Goal: Transaction & Acquisition: Purchase product/service

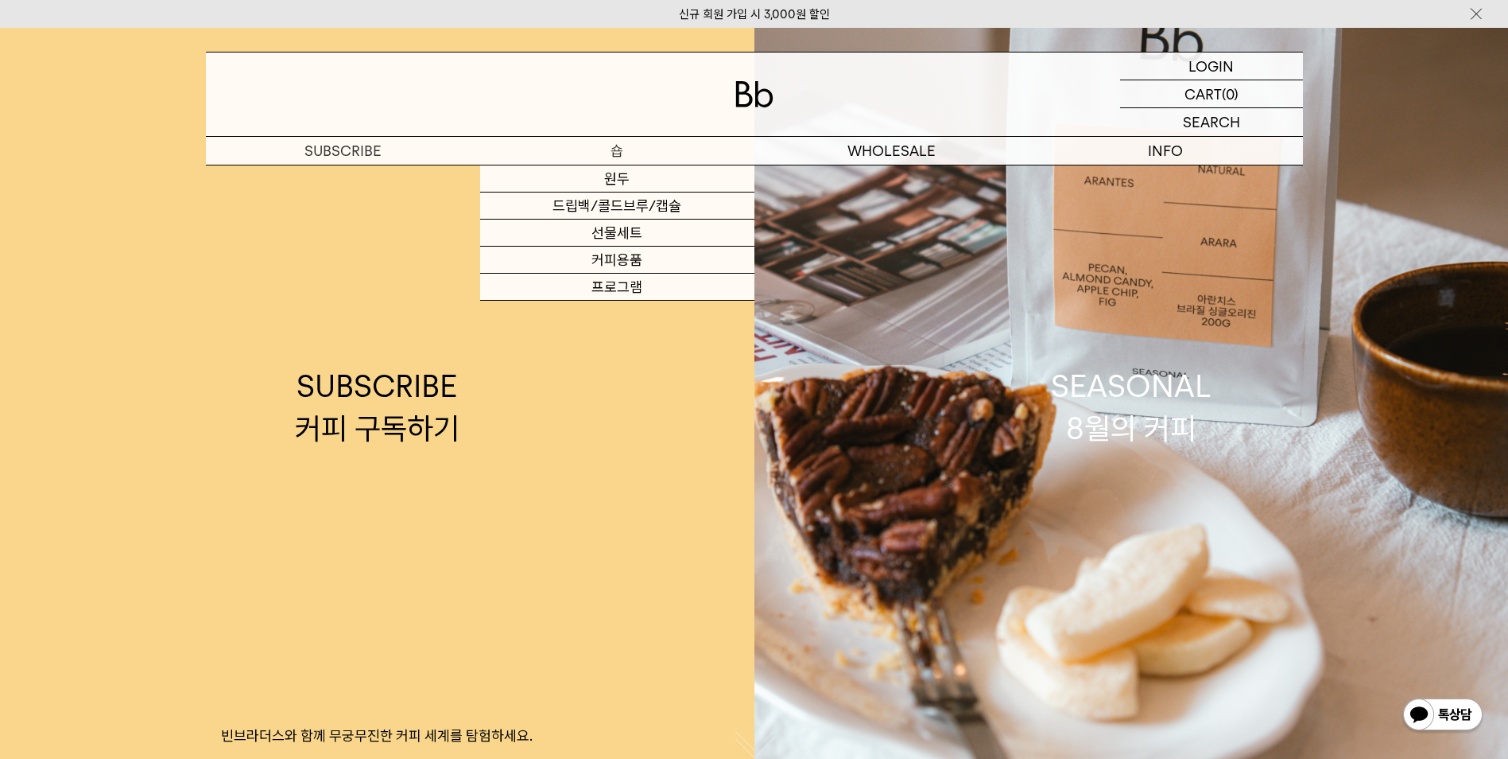
click at [612, 157] on p "숍" at bounding box center [617, 151] width 274 height 28
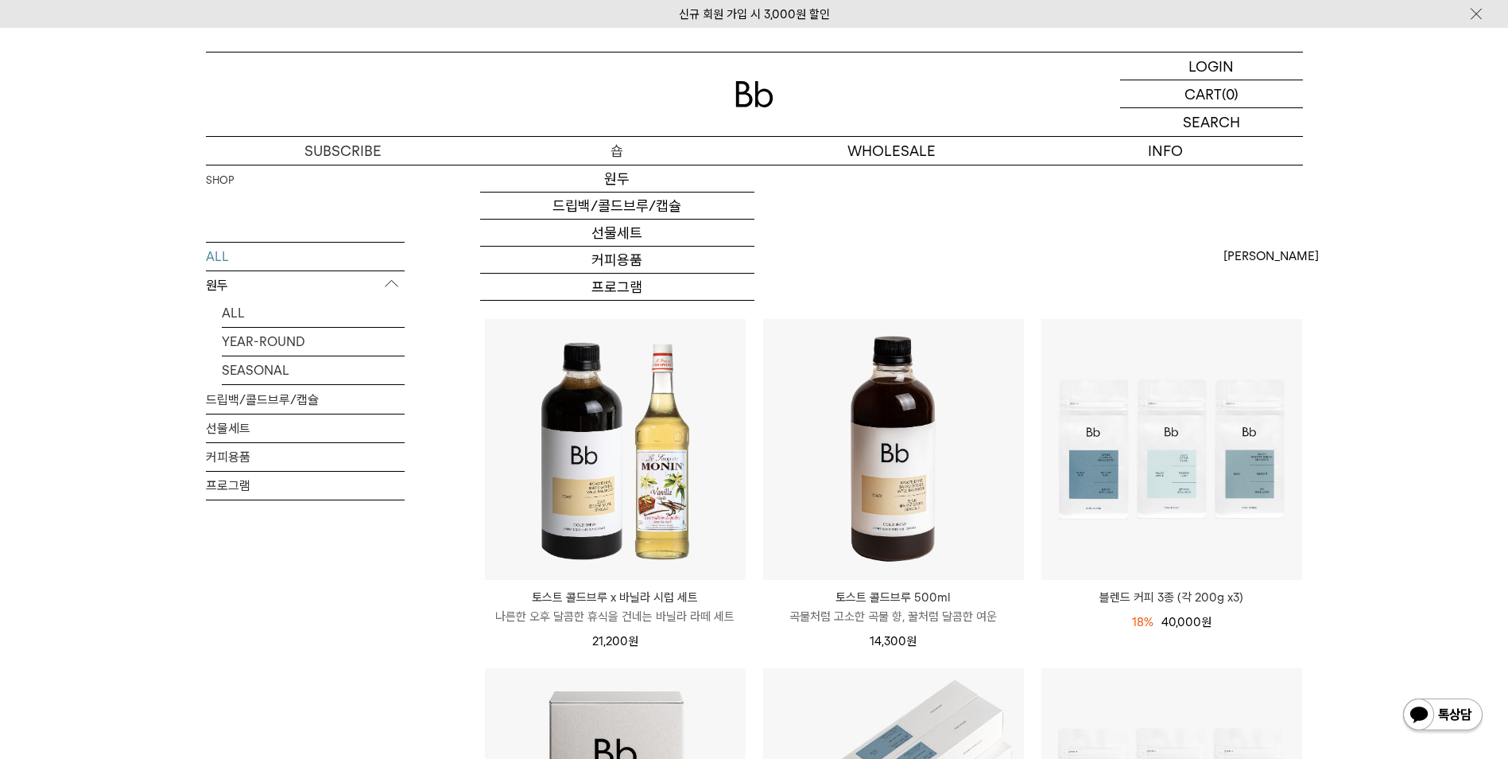
click at [622, 179] on link "원두" at bounding box center [617, 178] width 274 height 27
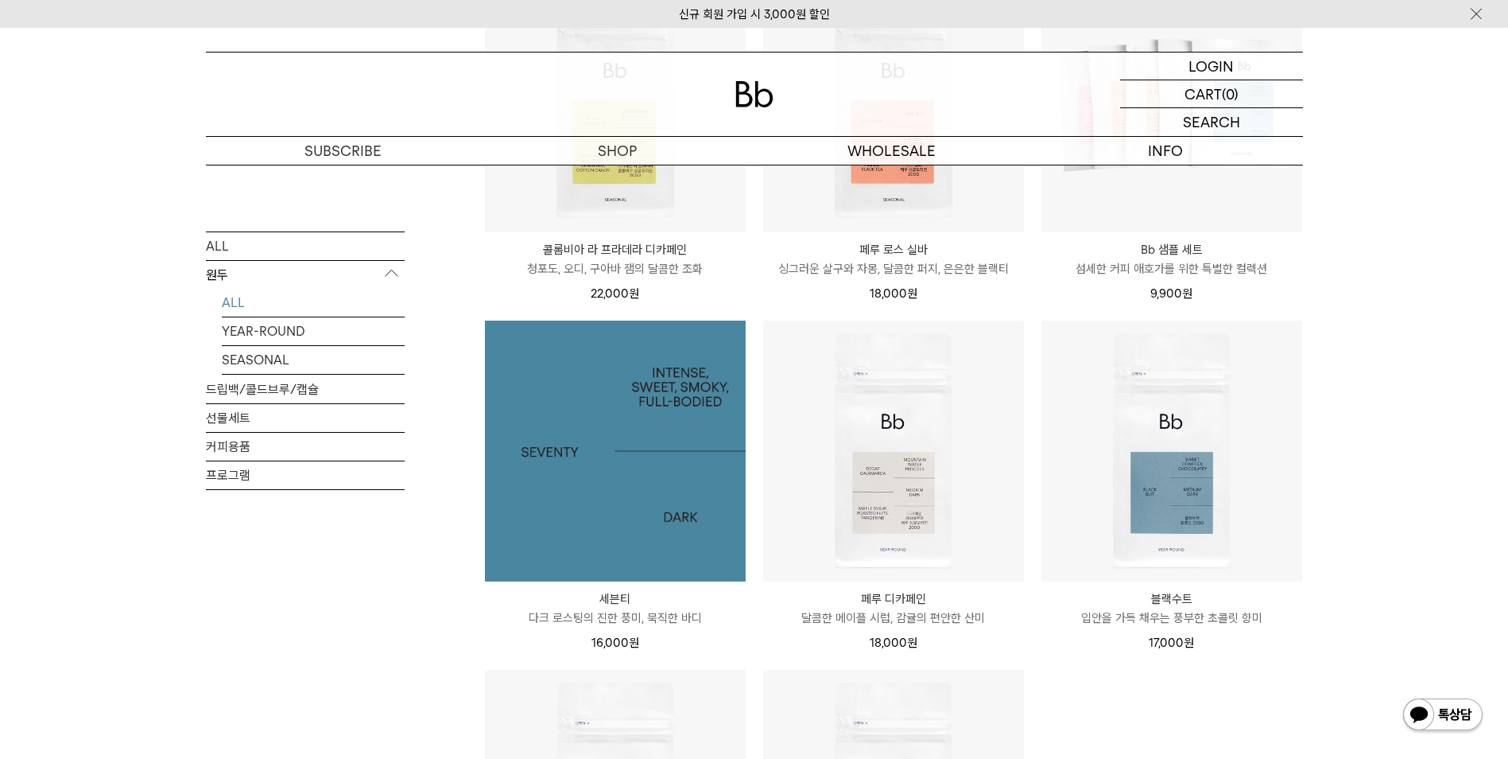
scroll to position [1193, 0]
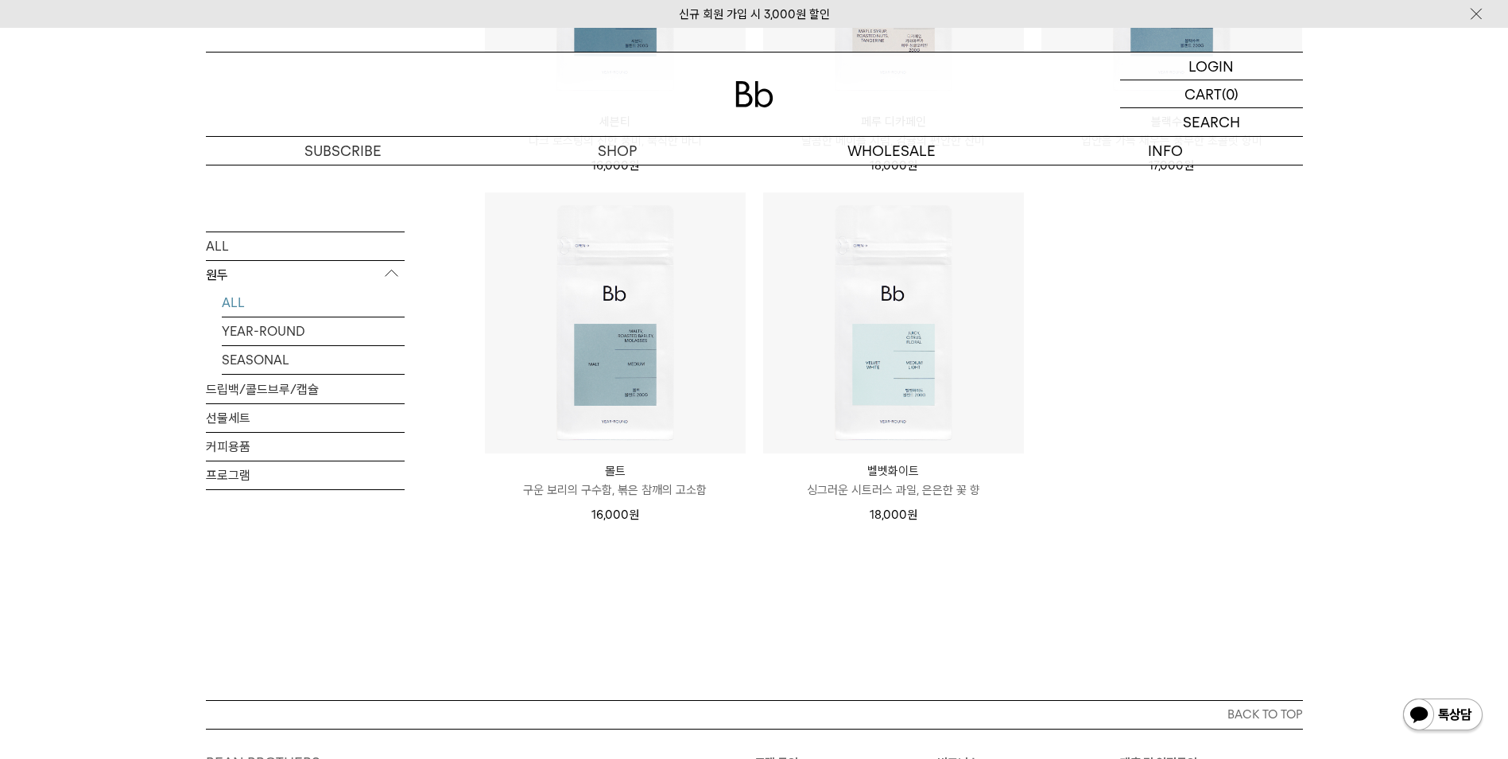
click at [235, 445] on link "커피용품" at bounding box center [305, 446] width 199 height 28
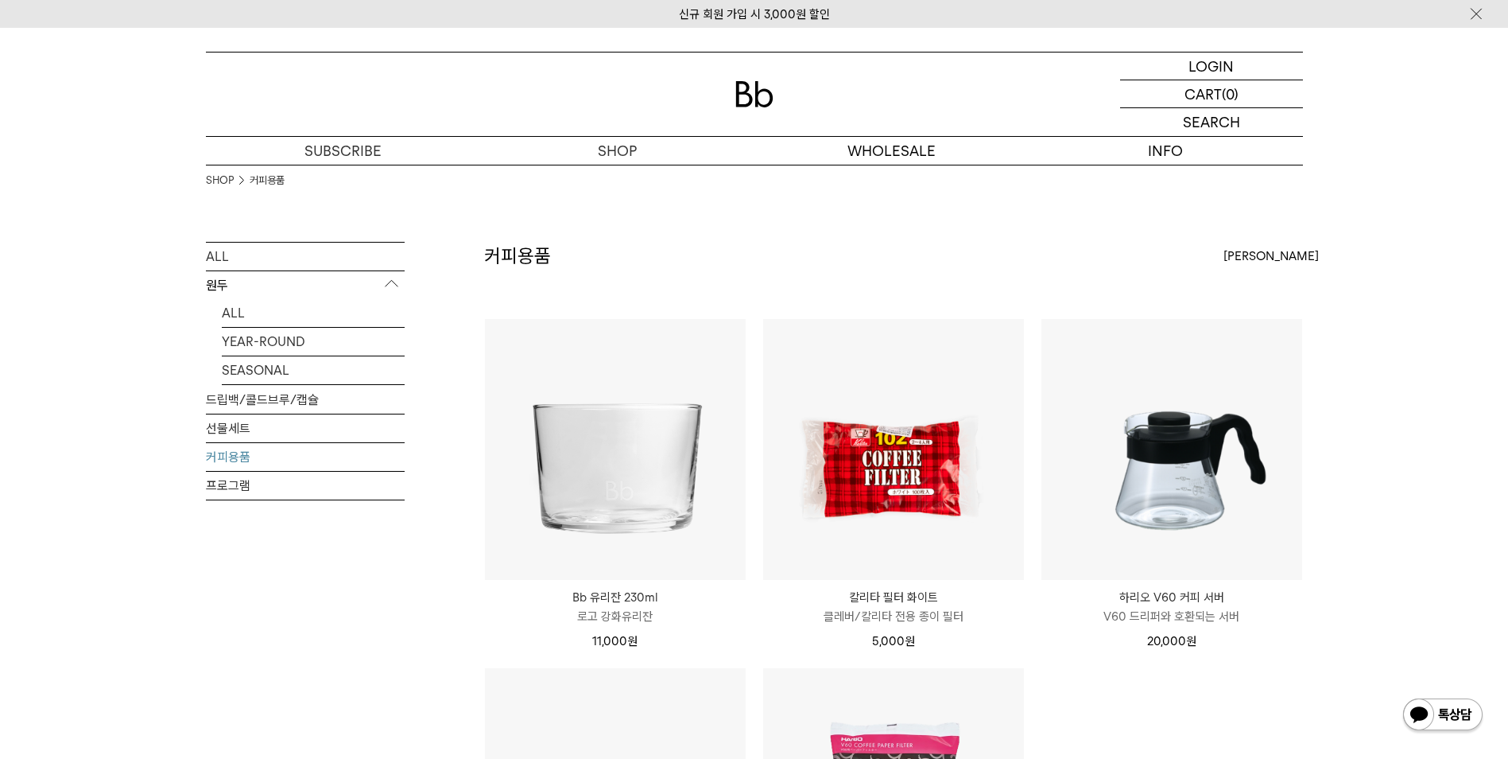
click at [232, 435] on link "선물세트" at bounding box center [305, 428] width 199 height 28
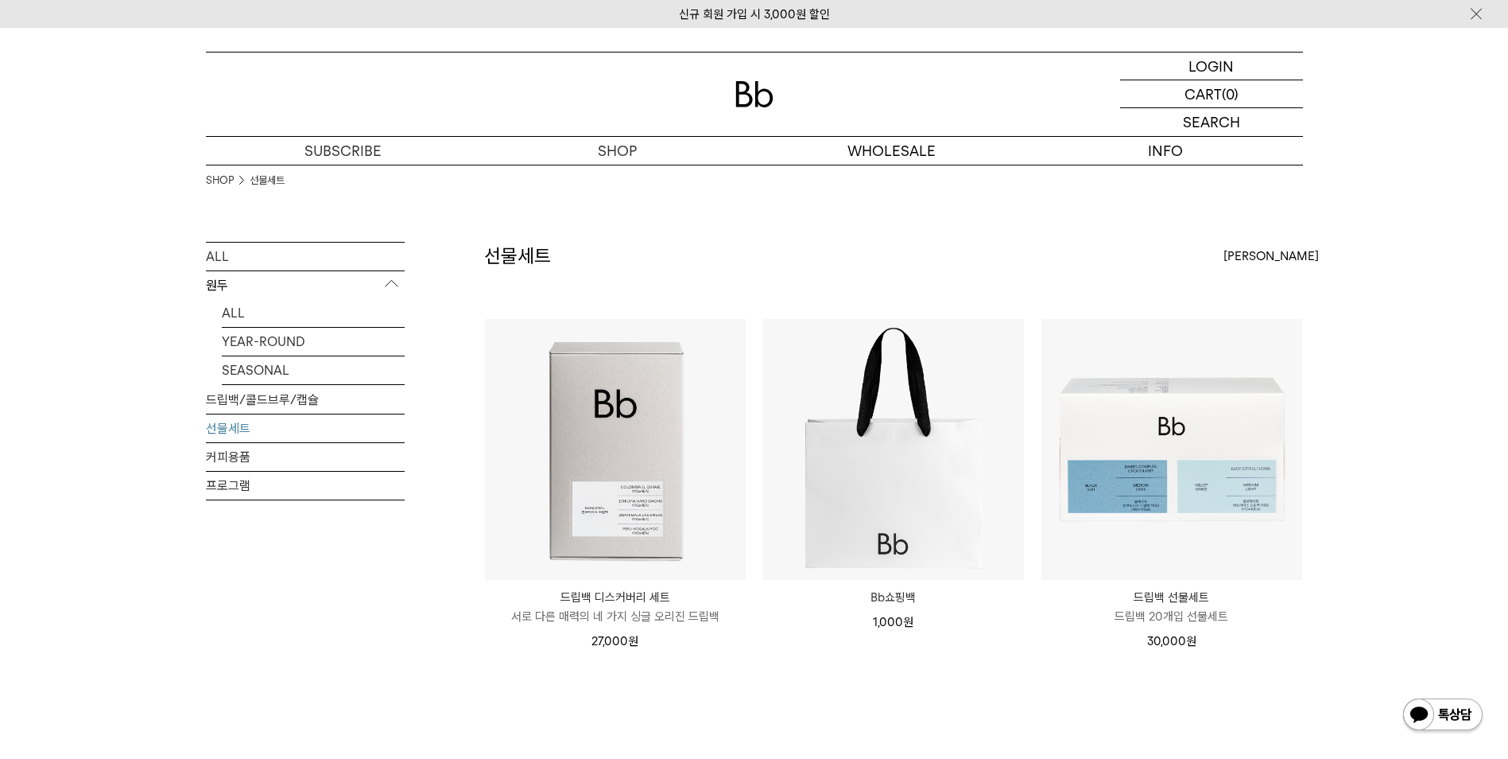
click at [239, 491] on link "프로그램" at bounding box center [305, 486] width 199 height 28
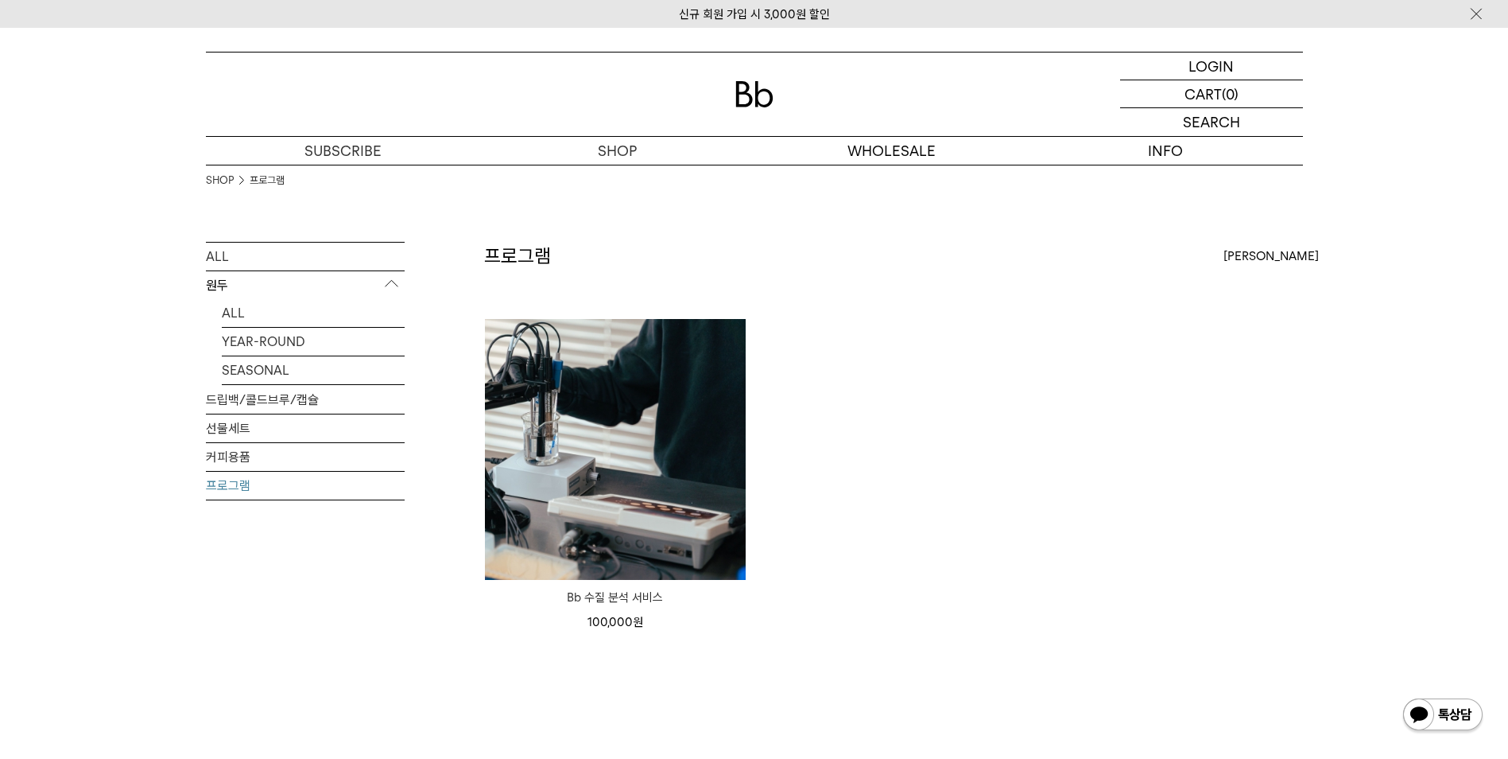
click at [238, 458] on link "커피용품" at bounding box center [305, 457] width 199 height 28
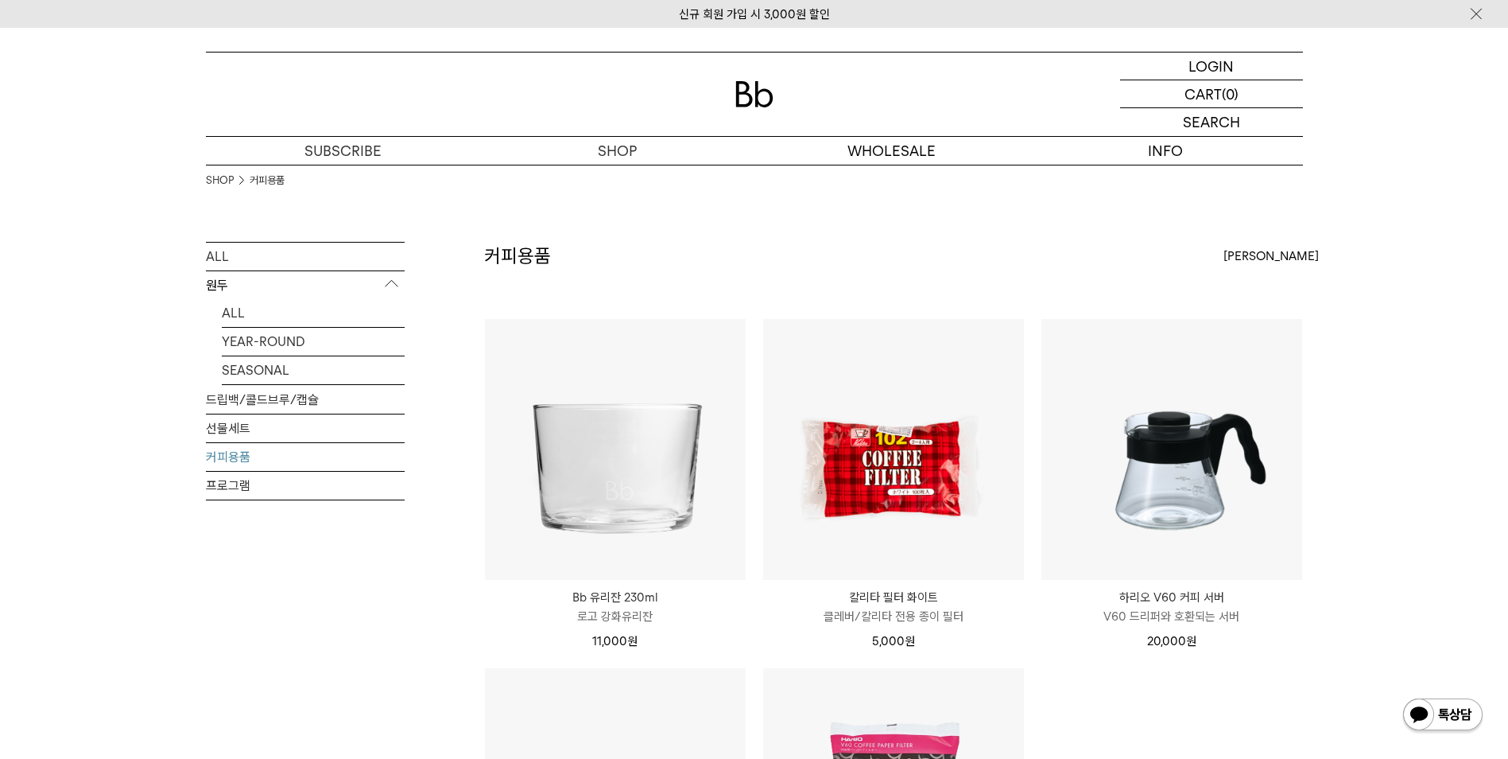
click at [239, 432] on link "선물세트" at bounding box center [305, 428] width 199 height 28
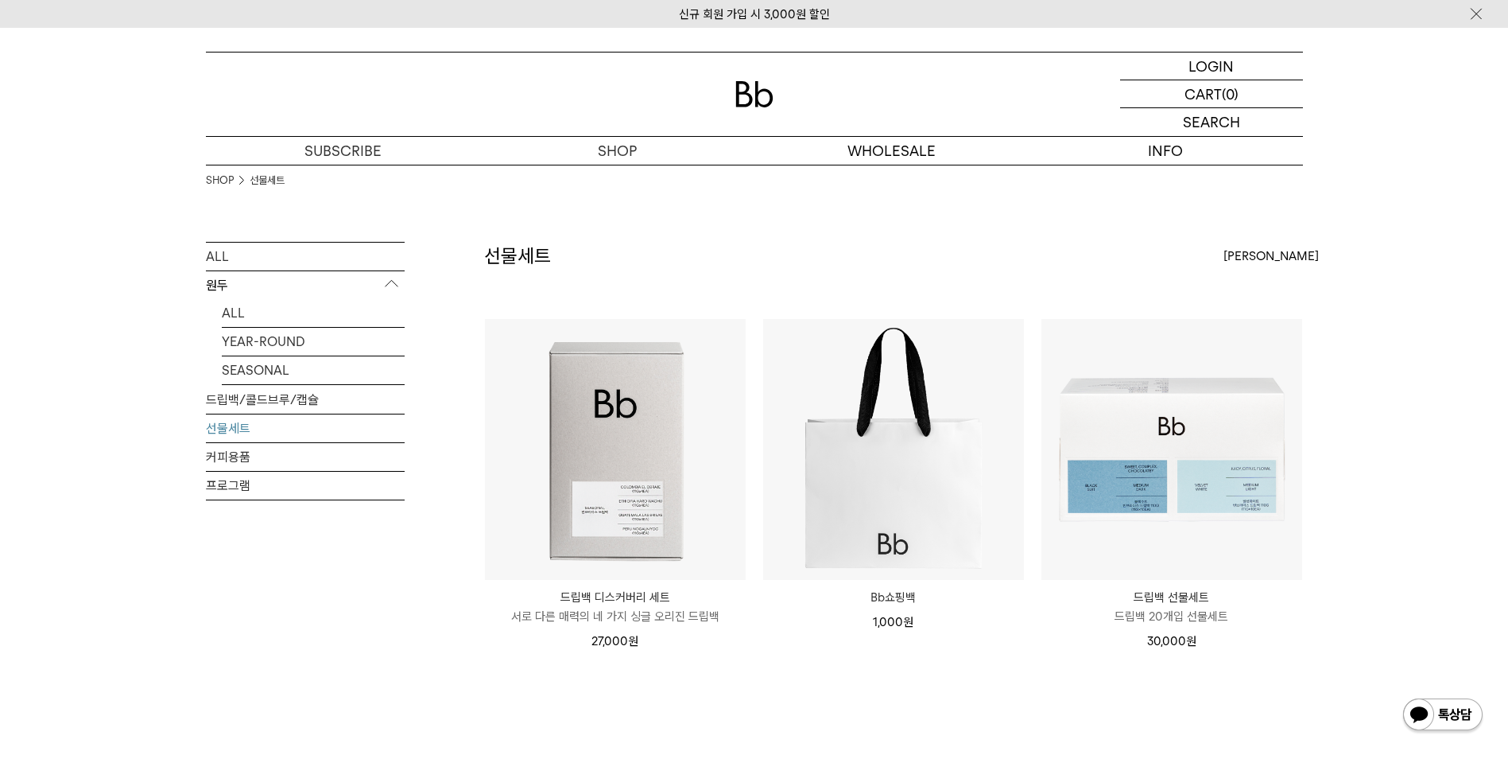
click at [239, 347] on link "YEAR-ROUND" at bounding box center [313, 342] width 183 height 28
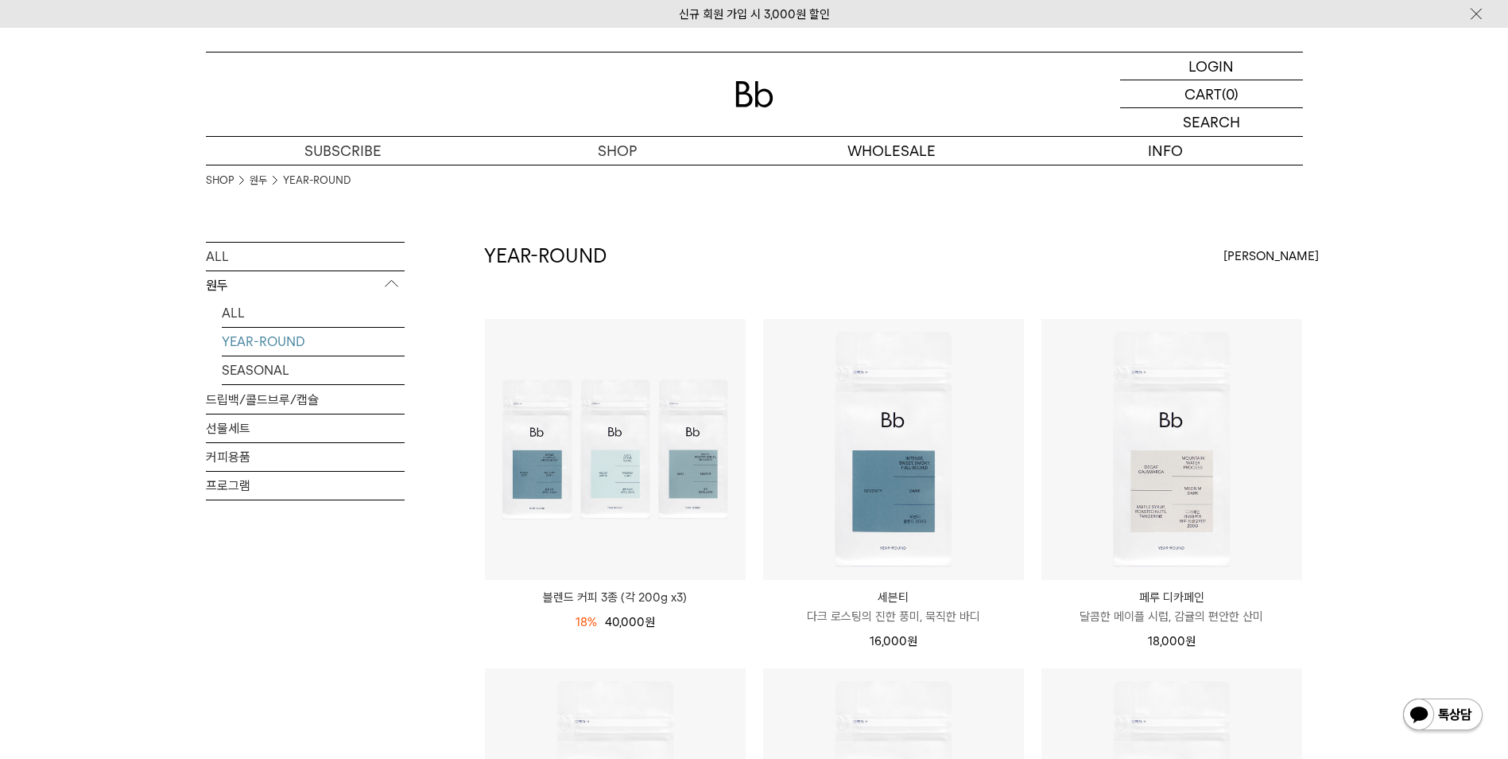
click at [232, 260] on link "ALL" at bounding box center [305, 257] width 199 height 28
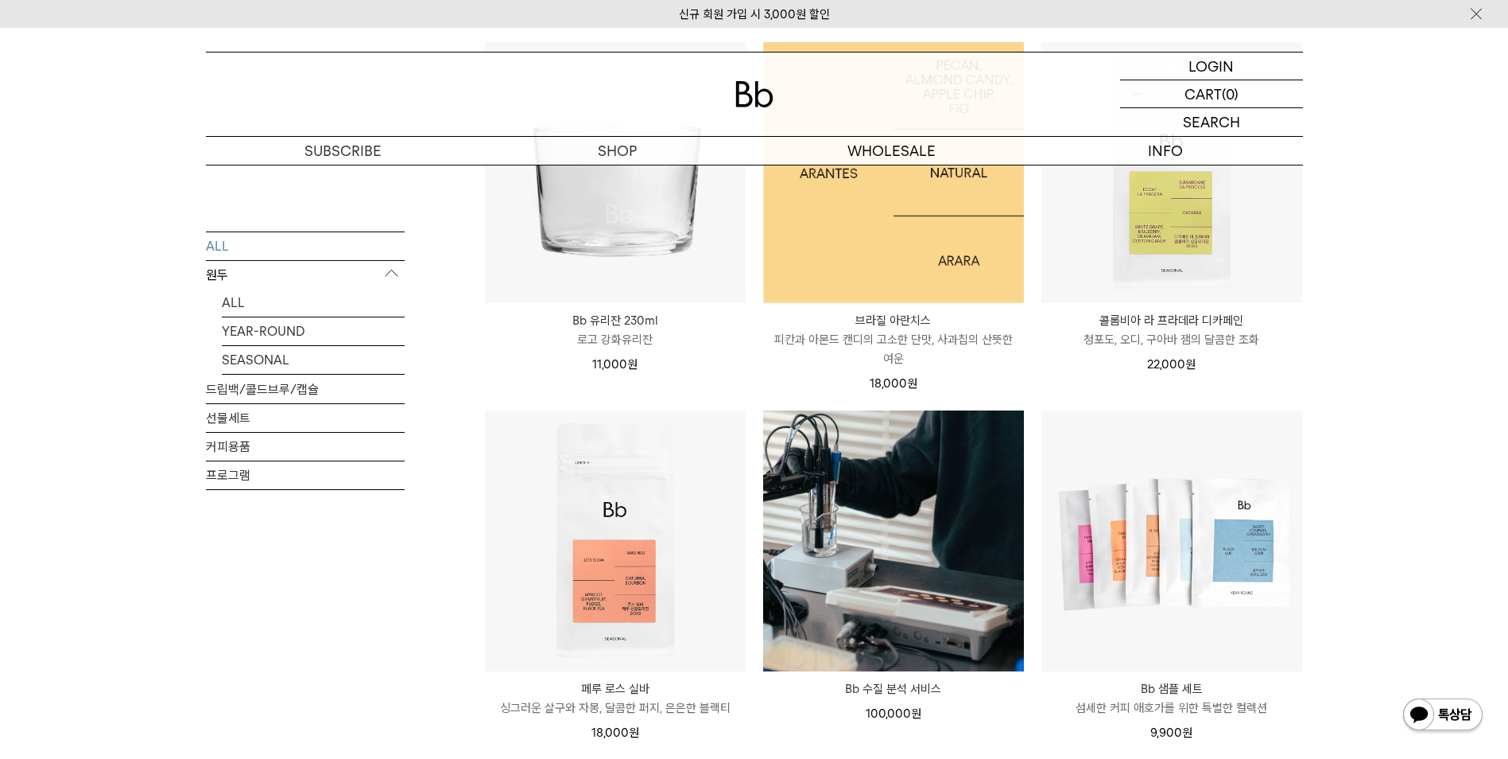
scroll to position [1193, 0]
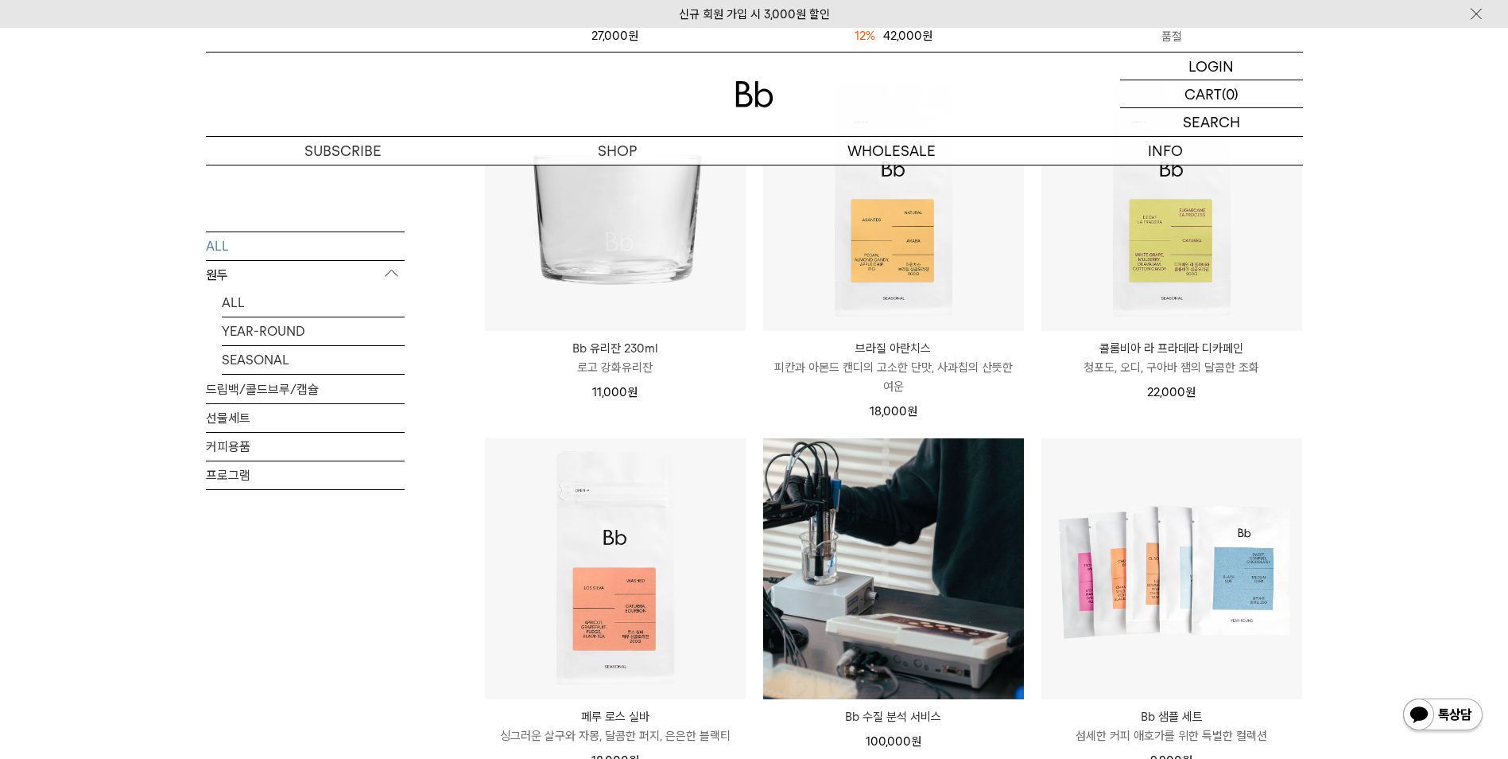
click at [1415, 250] on div "SHOP ALL 원두 ALL YEAR-ROUND SEASONAL 드립백/콜드브루/캡슐 선물세트 커피용품 프로그램 최신순 최신순" at bounding box center [754, 500] width 1508 height 2580
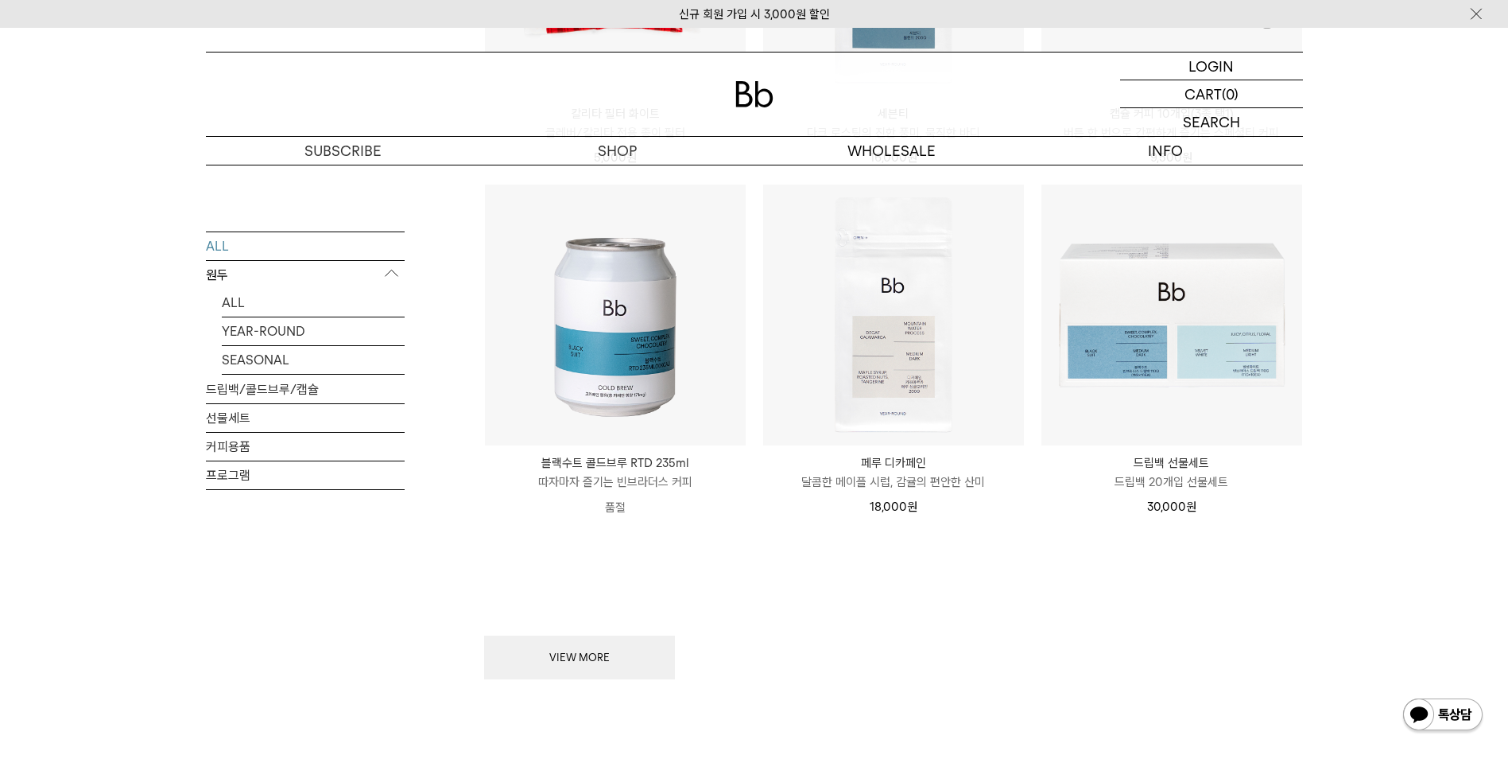
scroll to position [1908, 0]
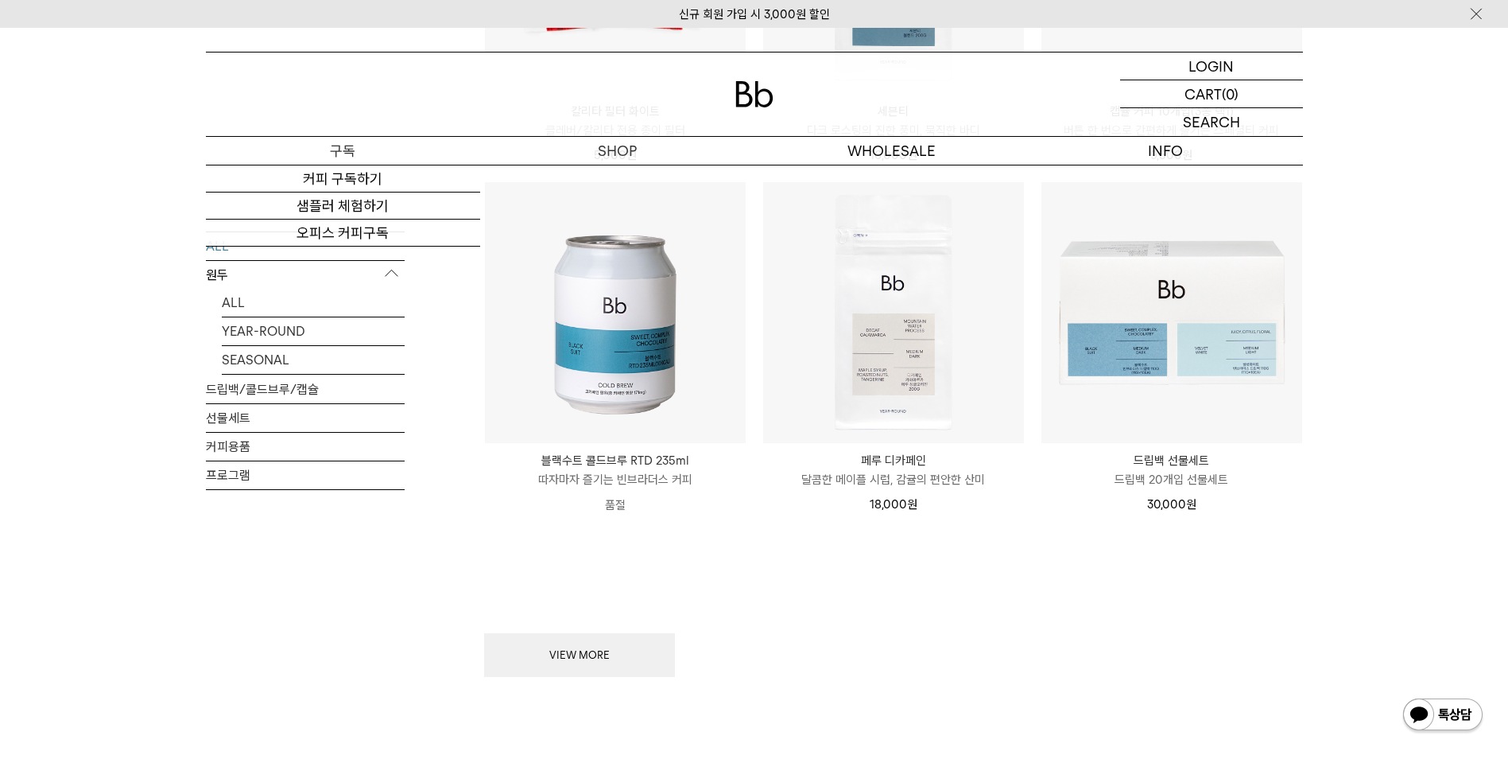
click at [354, 170] on link "커피 구독하기" at bounding box center [343, 178] width 274 height 27
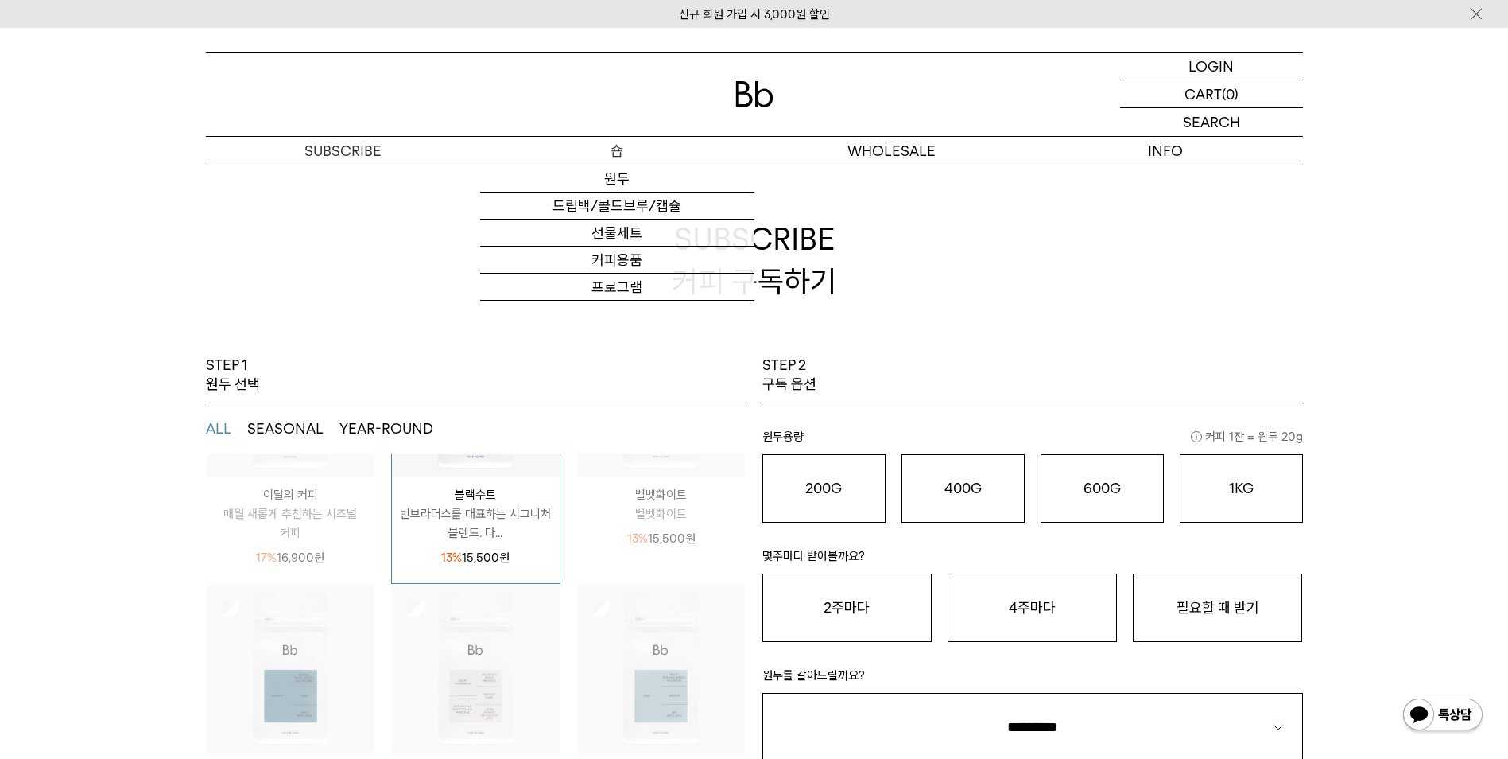
click at [619, 181] on link "원두" at bounding box center [617, 178] width 274 height 27
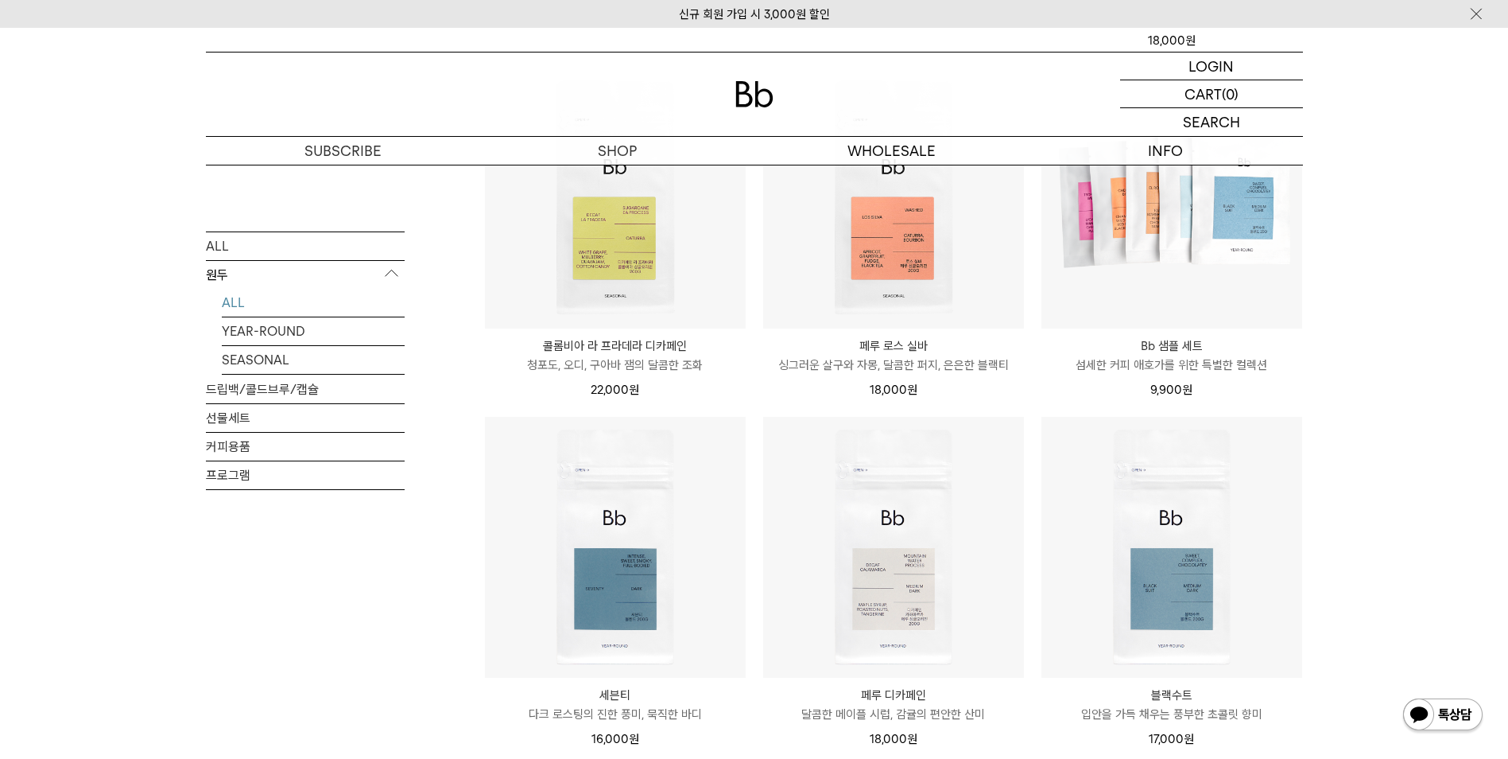
scroll to position [716, 0]
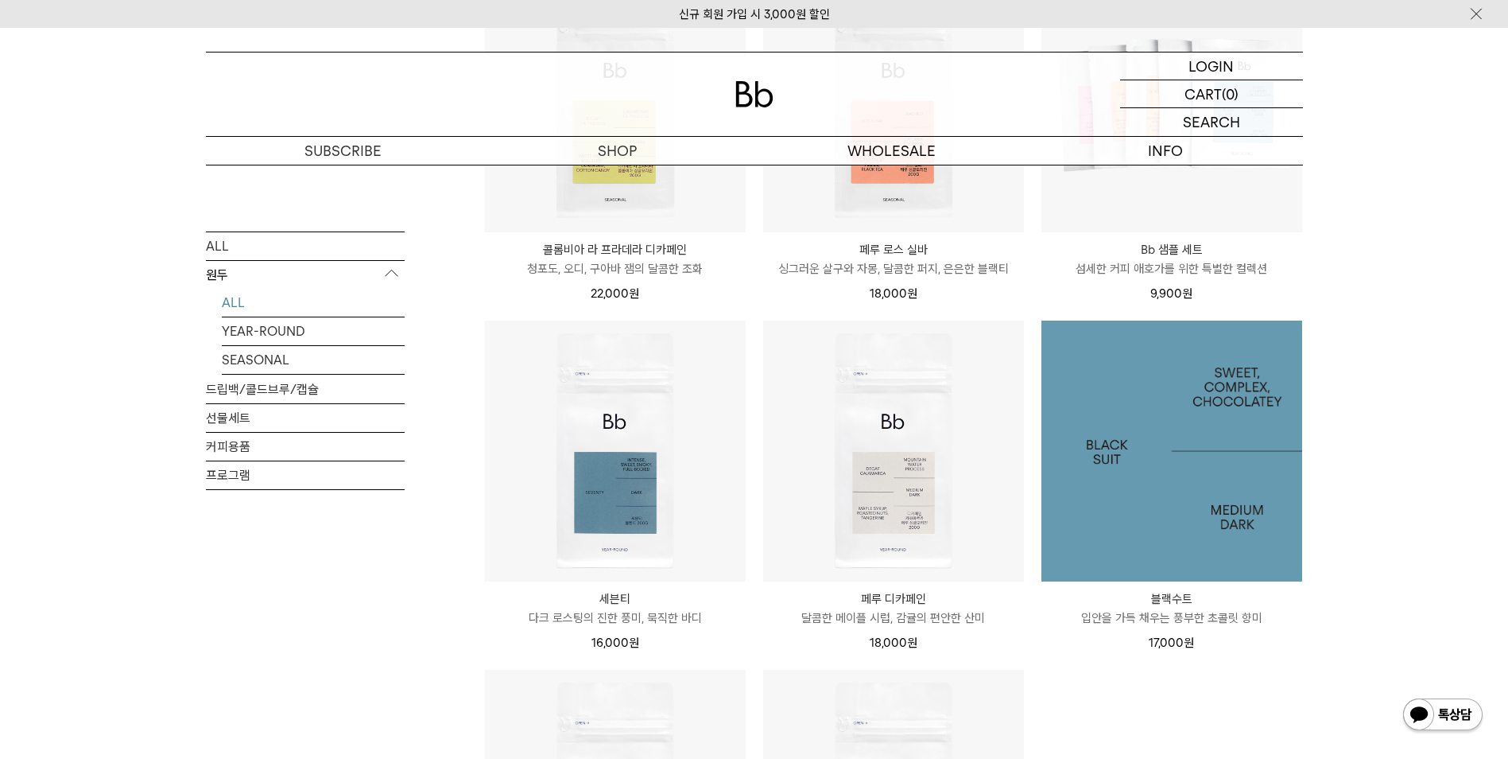
click at [1204, 466] on img at bounding box center [1172, 450] width 261 height 261
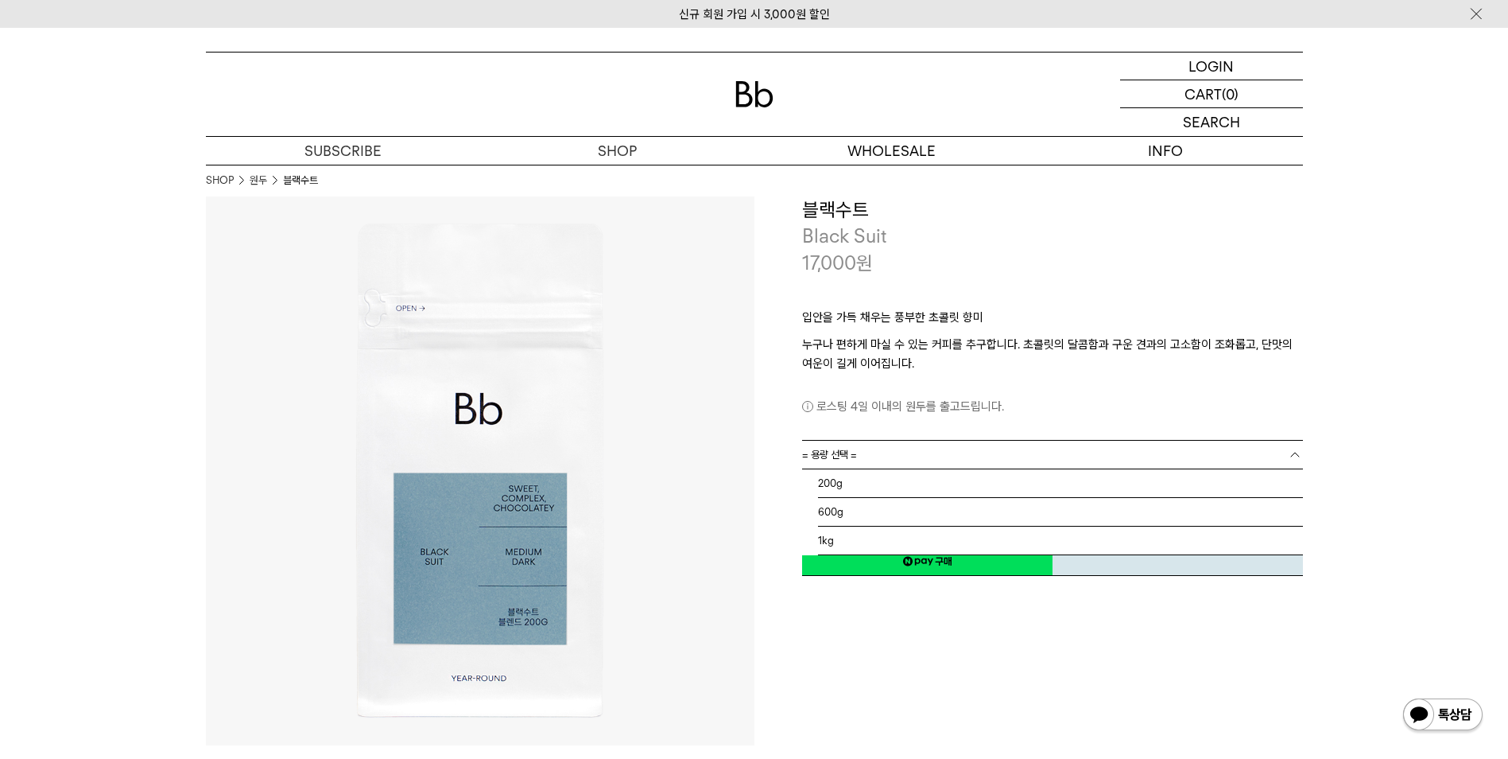
click at [834, 443] on span "= 용량 선택 =" at bounding box center [829, 455] width 55 height 28
click at [863, 541] on li "1kg" at bounding box center [1060, 540] width 485 height 29
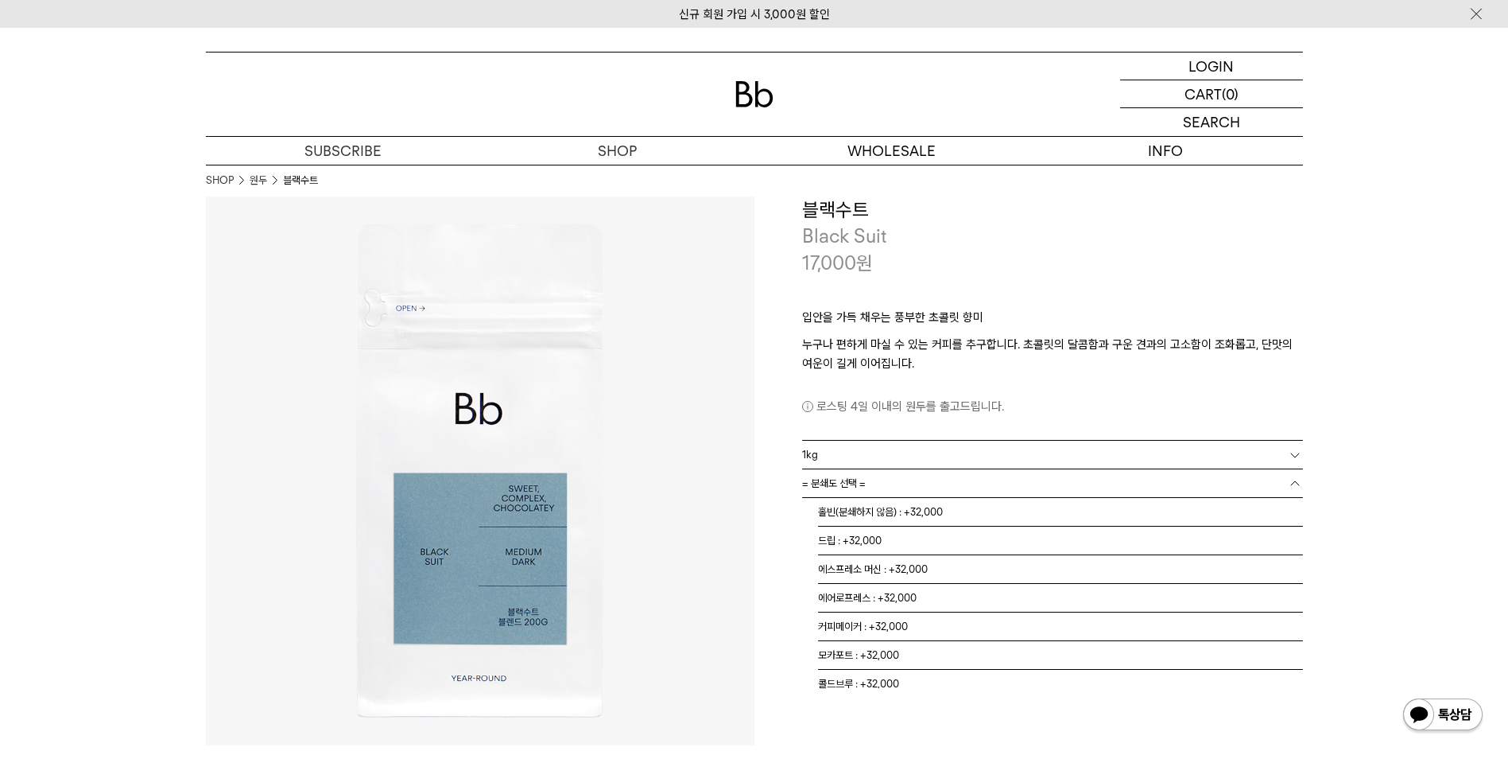
click at [833, 486] on span "= 분쇄도 선택 =" at bounding box center [834, 483] width 64 height 28
click at [894, 518] on li "홀빈(분쇄하지 않음) : +32,000" at bounding box center [1060, 512] width 485 height 29
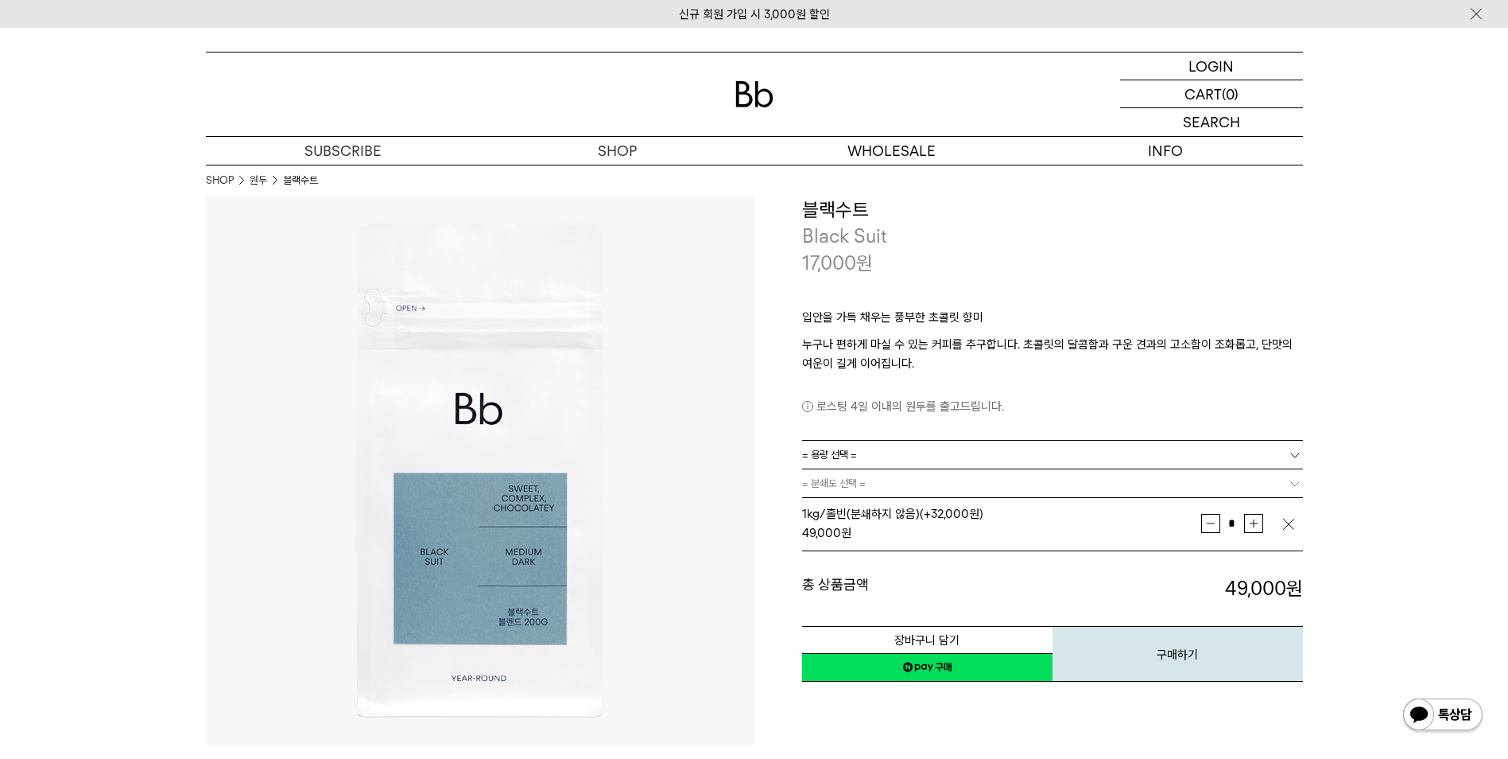
click at [825, 447] on span "= 용량 선택 =" at bounding box center [829, 455] width 55 height 28
click at [848, 488] on li "200g" at bounding box center [1060, 483] width 485 height 29
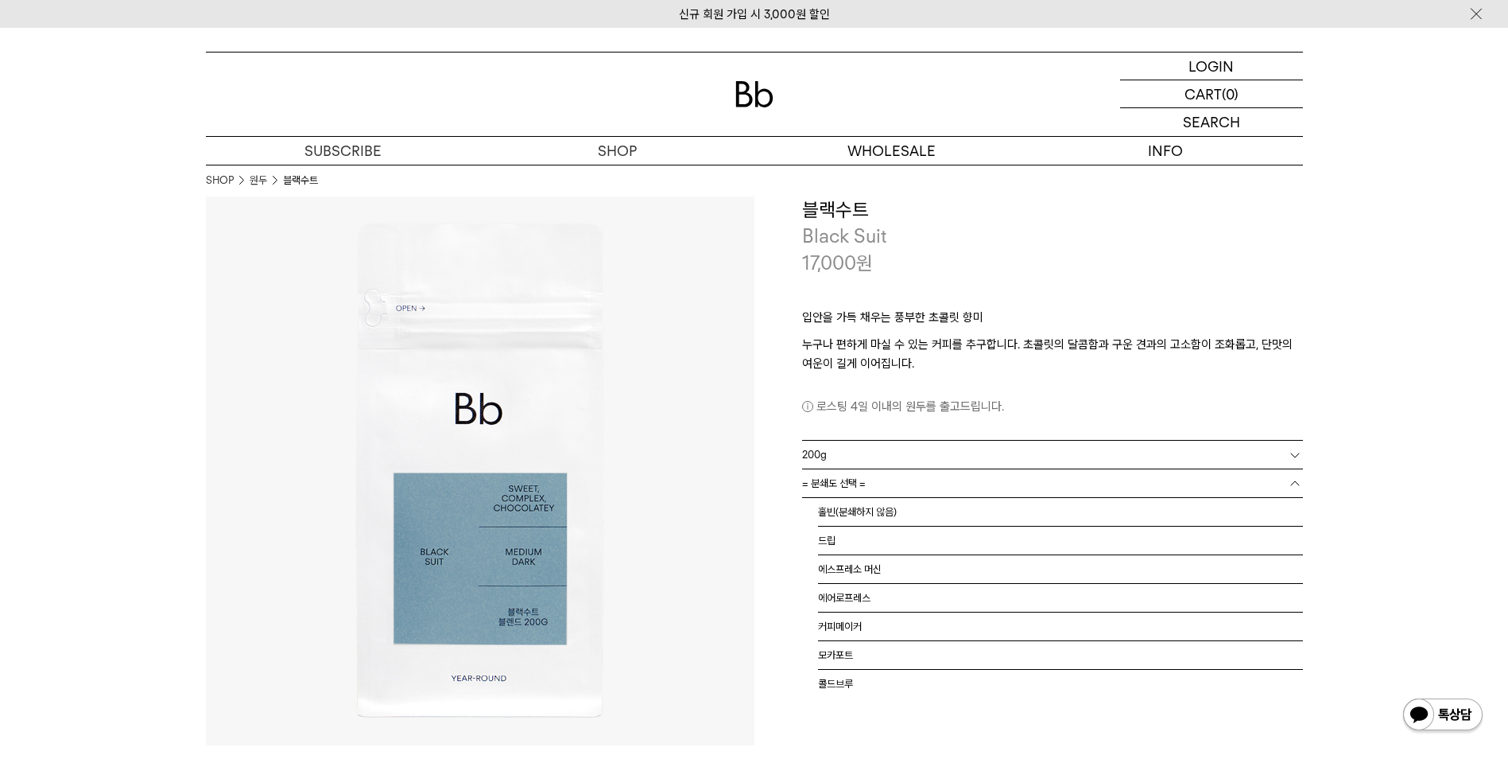
click at [844, 481] on span "= 분쇄도 선택 =" at bounding box center [834, 483] width 64 height 28
click at [856, 519] on li "홀빈(분쇄하지 않음)" at bounding box center [1060, 512] width 485 height 29
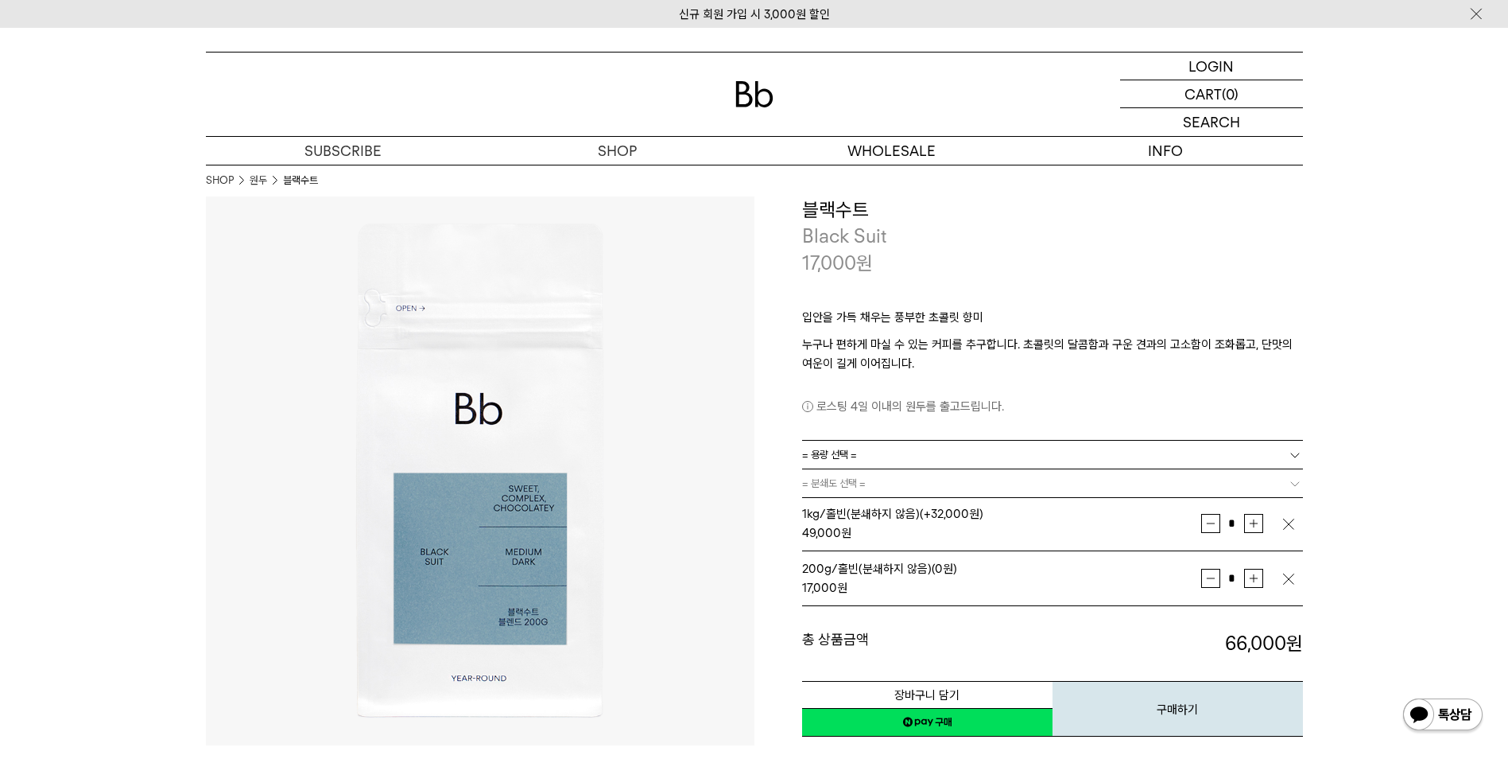
click at [1286, 524] on img "button" at bounding box center [1289, 524] width 16 height 16
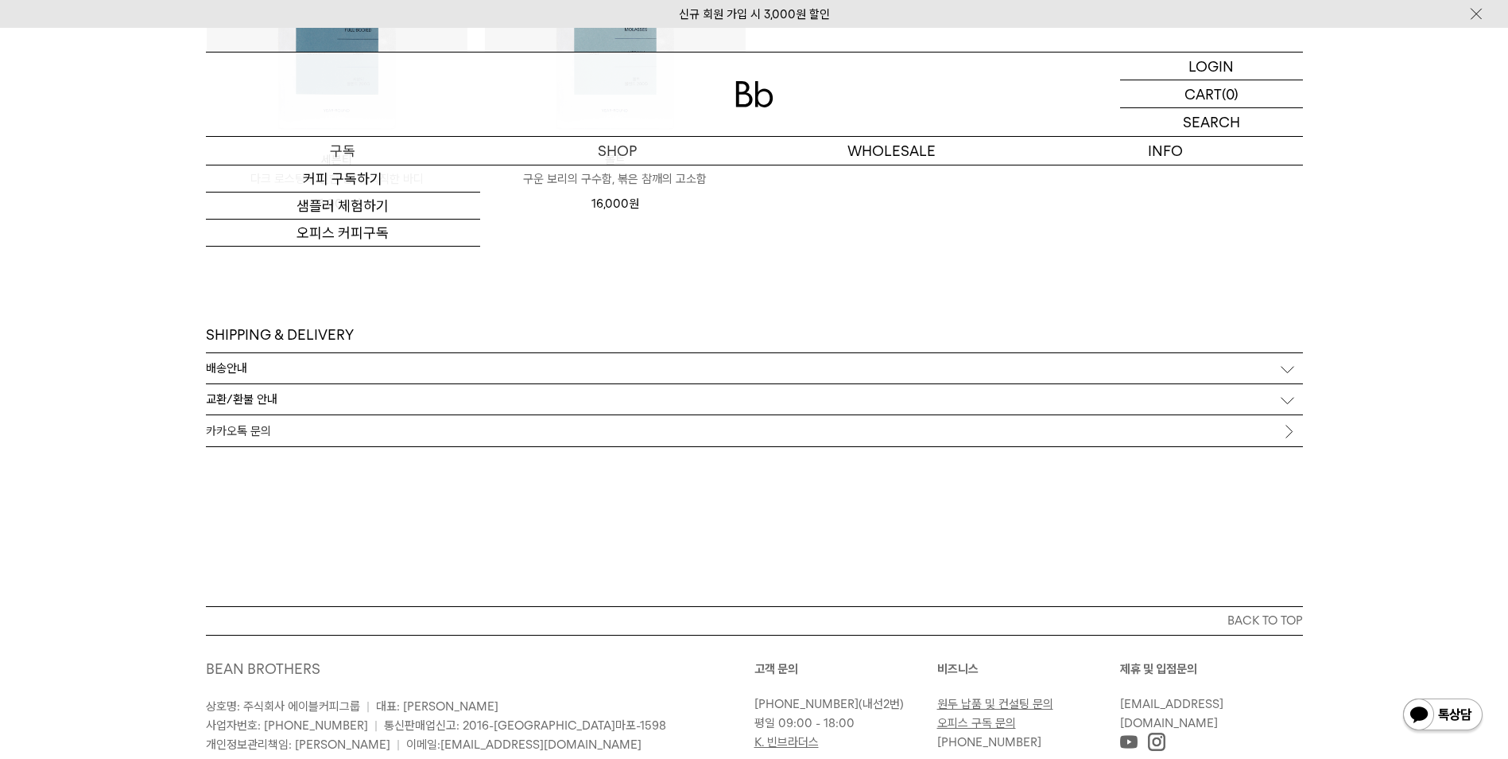
scroll to position [4902, 0]
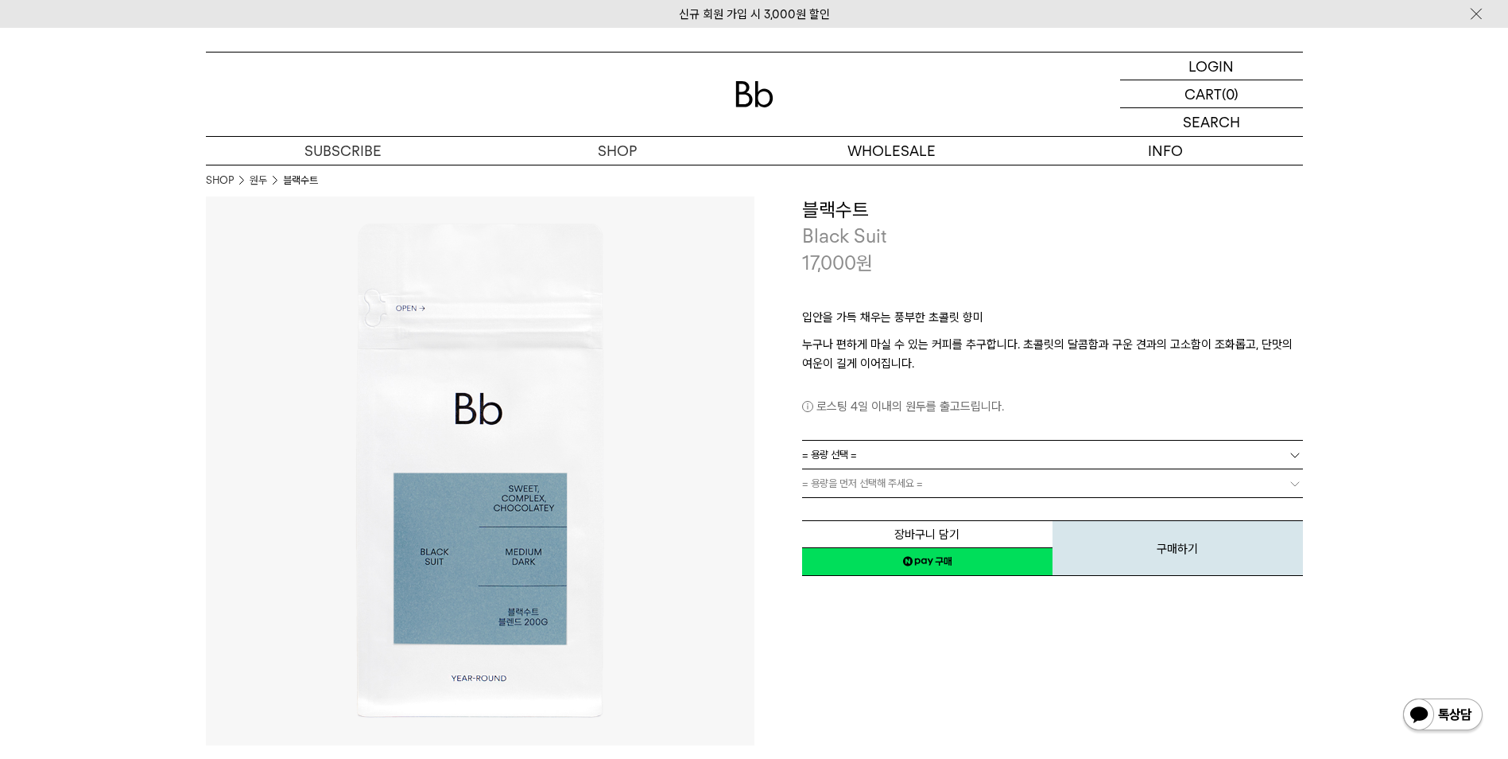
scroll to position [4902, 0]
